Goal: Navigation & Orientation: Find specific page/section

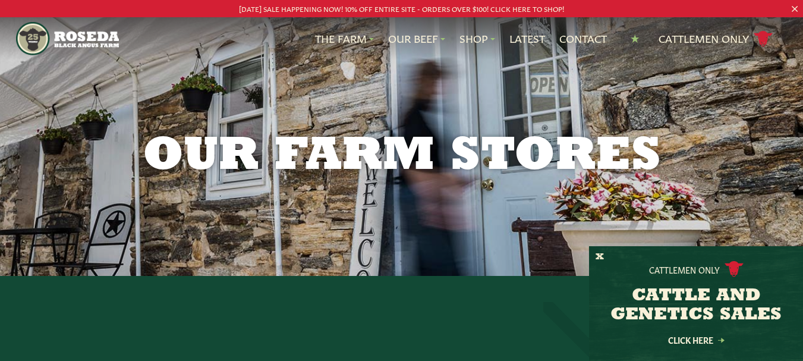
click at [518, 102] on div "Our Farm Stores" at bounding box center [401, 138] width 803 height 276
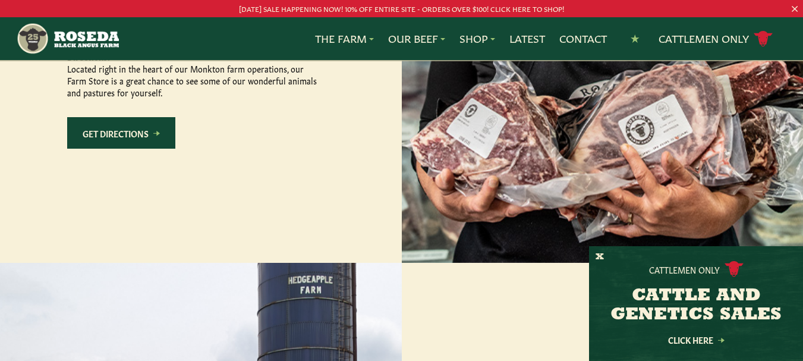
scroll to position [713, 0]
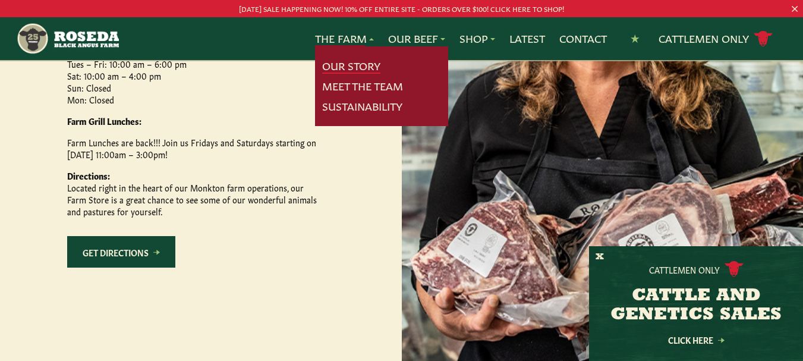
click at [363, 63] on link "Our Story" at bounding box center [351, 65] width 58 height 15
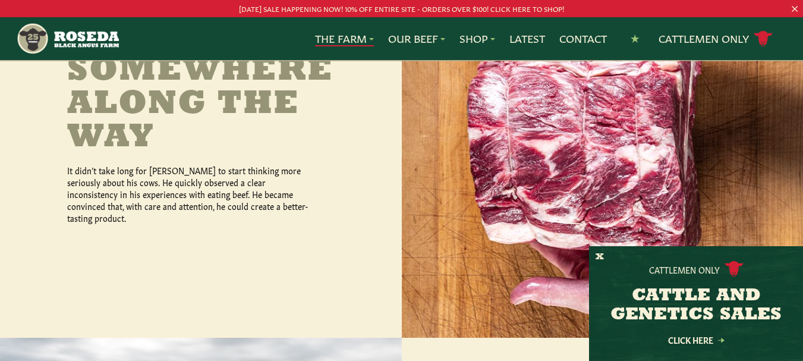
scroll to position [654, 0]
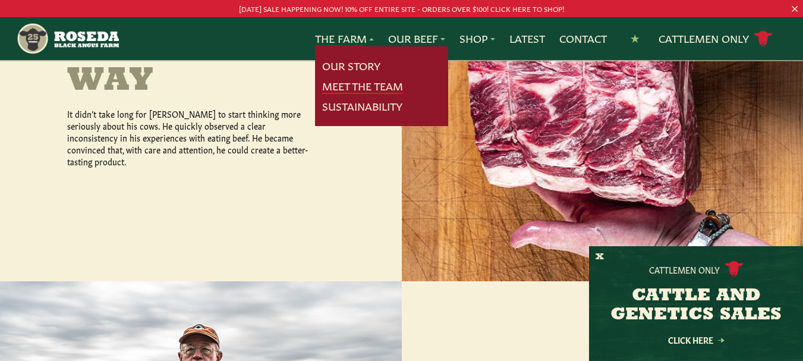
click at [369, 86] on link "Meet The Team" at bounding box center [362, 85] width 81 height 15
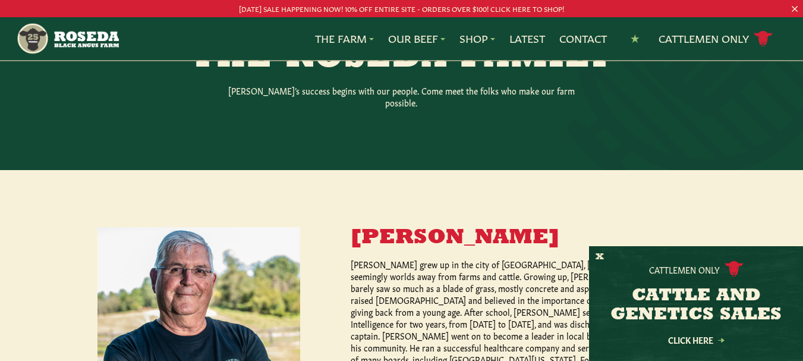
scroll to position [238, 0]
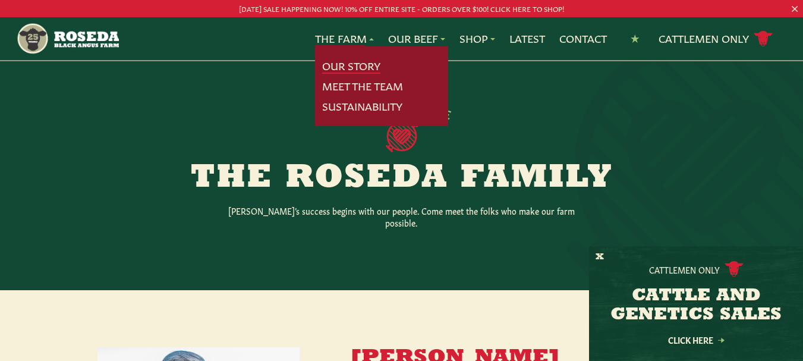
click at [361, 65] on link "Our Story" at bounding box center [351, 65] width 58 height 15
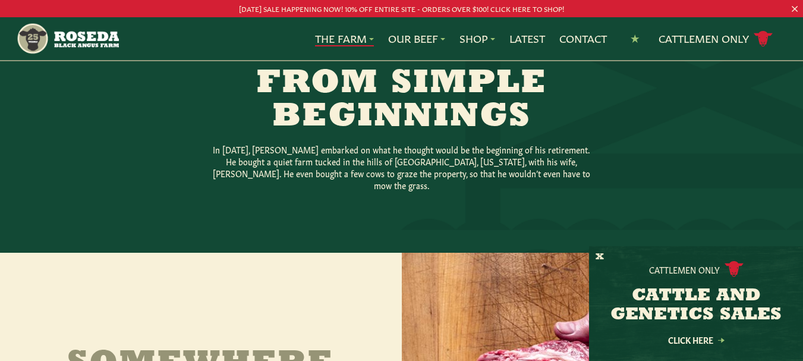
scroll to position [119, 0]
